Goal: Register for event/course

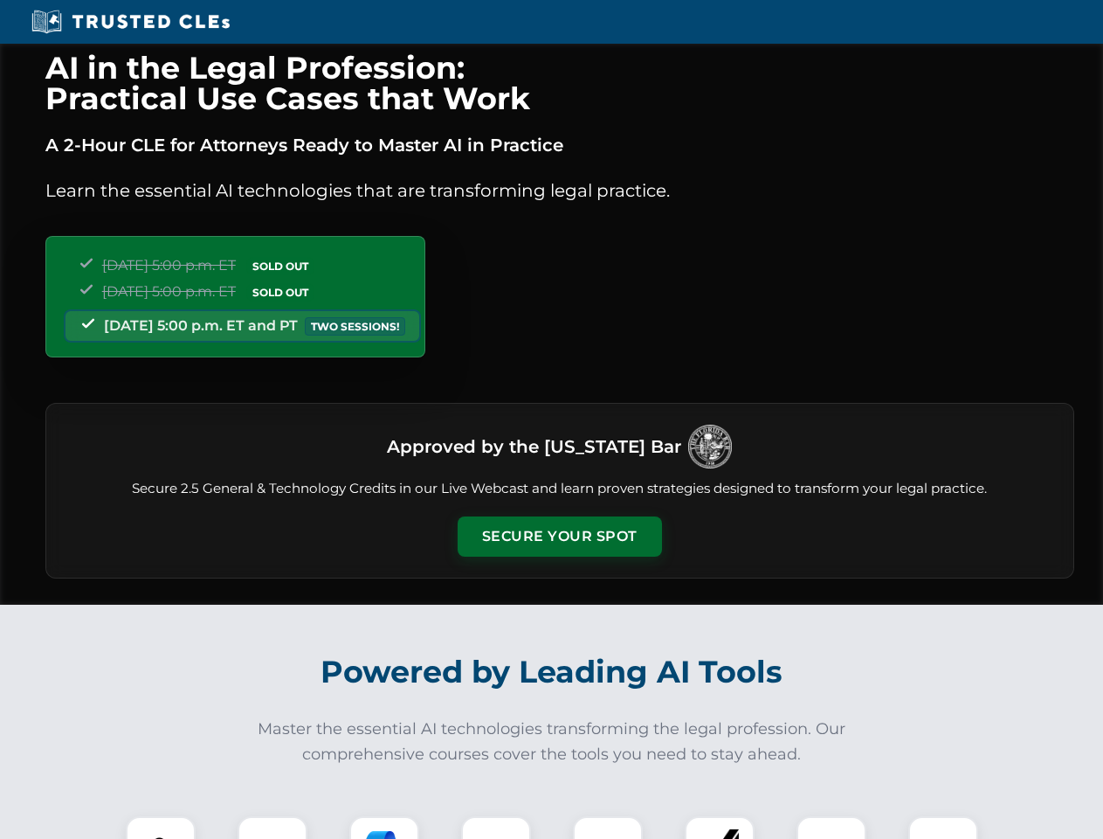
click at [559, 536] on button "Secure Your Spot" at bounding box center [560, 536] width 204 height 40
click at [161, 827] on img at bounding box center [160, 851] width 51 height 51
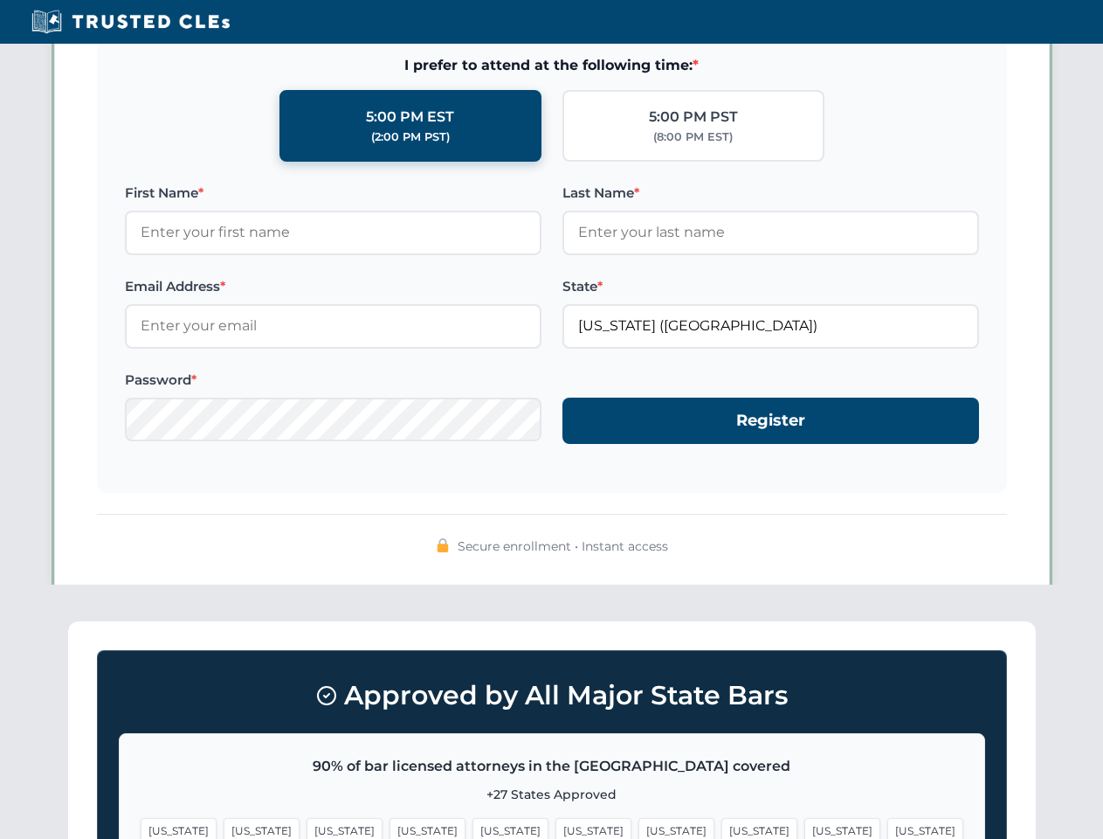
click at [639, 827] on span "[US_STATE]" at bounding box center [677, 830] width 76 height 25
click at [805, 827] on span "[US_STATE]" at bounding box center [843, 830] width 76 height 25
